Goal: Information Seeking & Learning: Check status

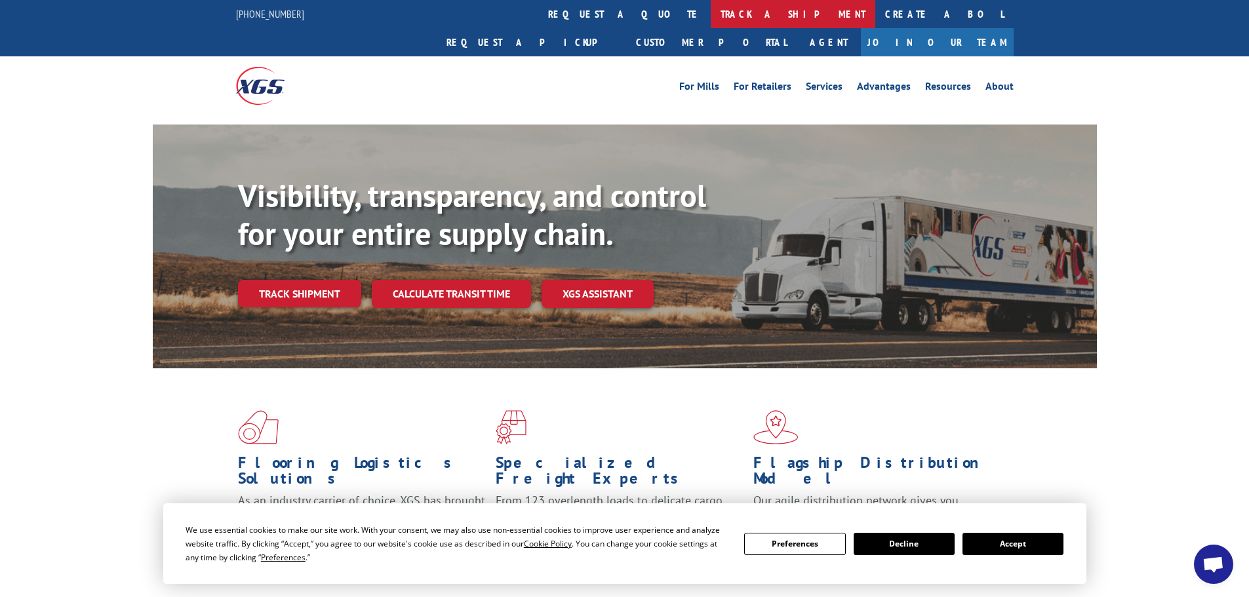
click at [711, 16] on link "track a shipment" at bounding box center [793, 14] width 165 height 28
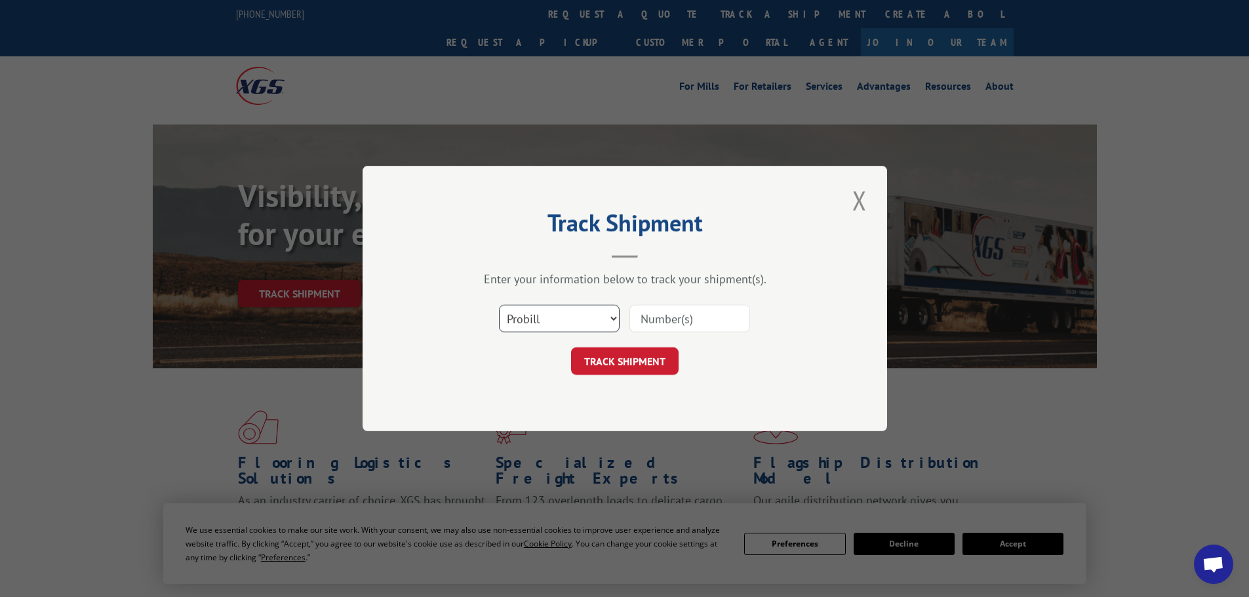
click at [556, 313] on select "Select category... Probill BOL PO" at bounding box center [559, 319] width 121 height 28
select select "po"
click at [499, 305] on select "Select category... Probill BOL PO" at bounding box center [559, 319] width 121 height 28
paste input "12536756"
type input "12536756"
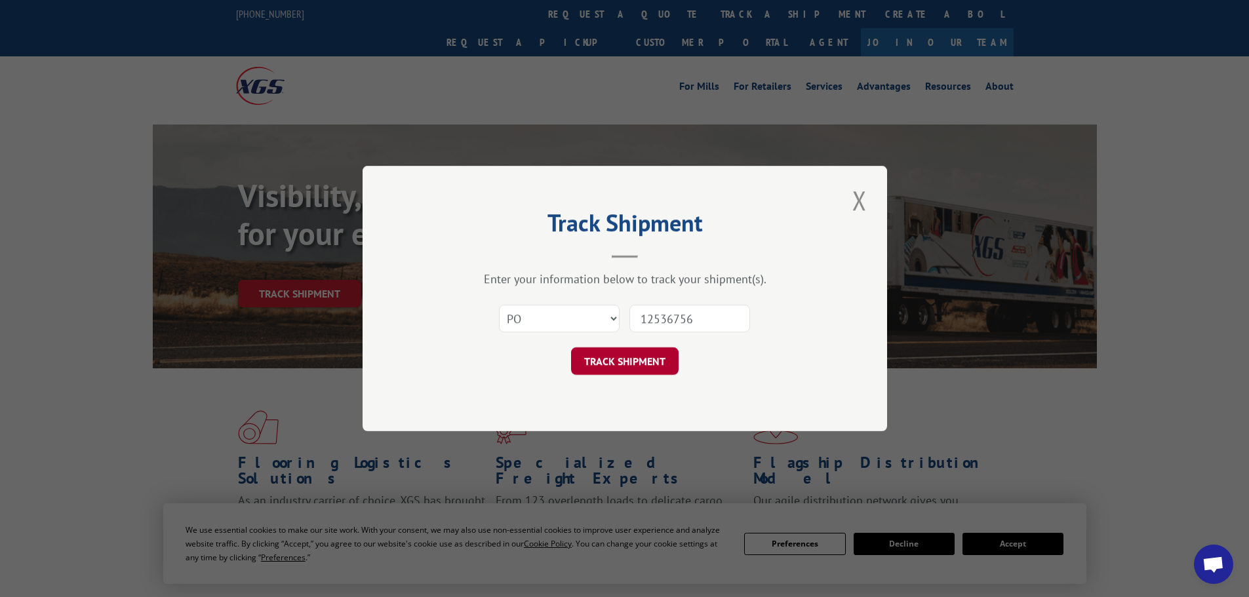
click at [625, 363] on button "TRACK SHIPMENT" at bounding box center [625, 361] width 108 height 28
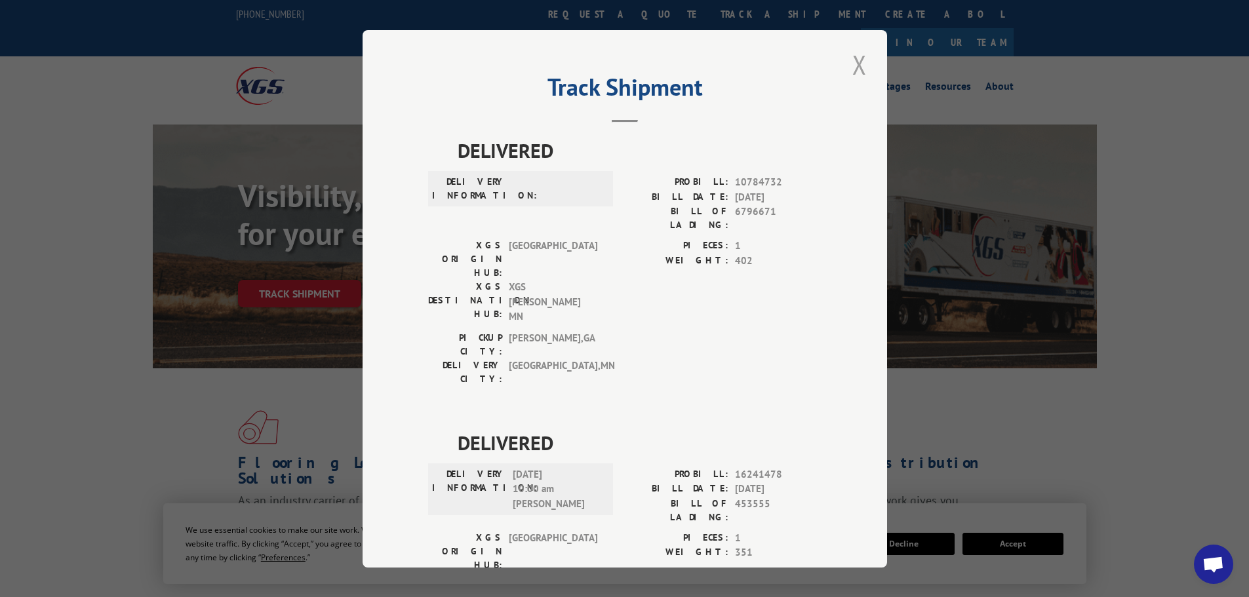
click at [854, 64] on button "Close modal" at bounding box center [859, 65] width 22 height 36
